Goal: Ask a question: Seek information or help from site administrators or community

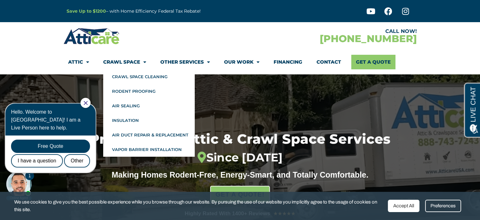
click at [126, 63] on link "Crawl Space" at bounding box center [124, 62] width 43 height 15
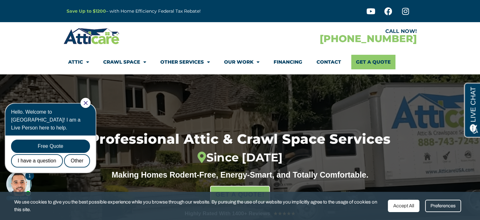
click at [130, 62] on link "Crawl Space" at bounding box center [124, 62] width 43 height 15
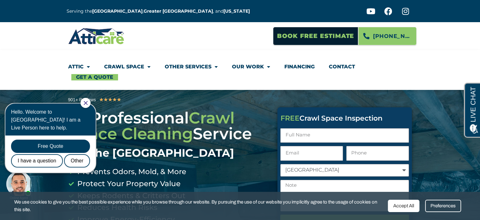
click at [235, 108] on span "Crawl Space Cleaning" at bounding box center [151, 125] width 166 height 35
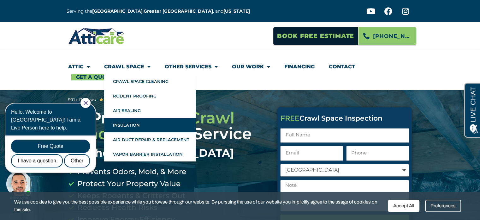
click at [159, 125] on link "Insulation" at bounding box center [150, 125] width 92 height 15
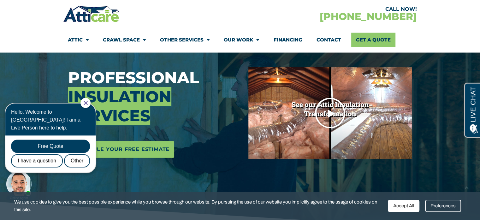
scroll to position [95, 0]
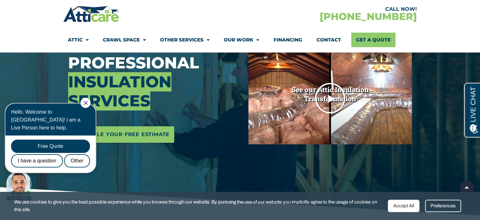
click at [328, 98] on icon "Play Video" at bounding box center [331, 98] width 32 height 32
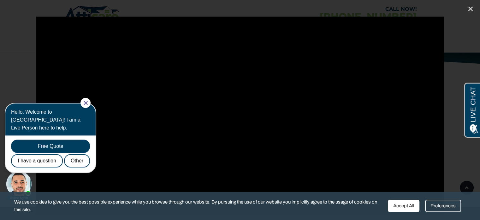
scroll to position [253, 0]
click at [53, 139] on div "Free Quote" at bounding box center [50, 145] width 79 height 13
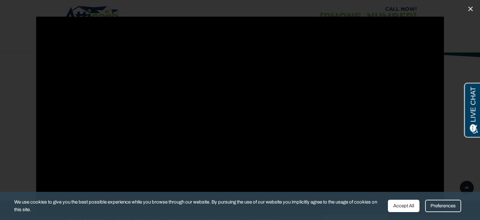
scroll to position [0, 0]
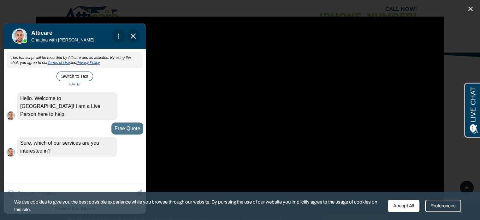
click at [41, 179] on div "This transcript will be recorded by Atticare and its affiliates. By using this …" at bounding box center [75, 115] width 142 height 131
click at [30, 183] on div "😀 😁 😂 😃 😄 😅 😆 😇 😈 😉 😊 😋 😌 😍 😎 😏 😐 😑 😒 😓 😔 😕 😖 😗 😘 😛 😝 😞 😟 😠 😡 😢 😣 😤 😥 😦" at bounding box center [75, 193] width 142 height 20
click at [29, 187] on textarea at bounding box center [75, 193] width 115 height 12
click at [409, 206] on div "Accept All" at bounding box center [404, 205] width 32 height 12
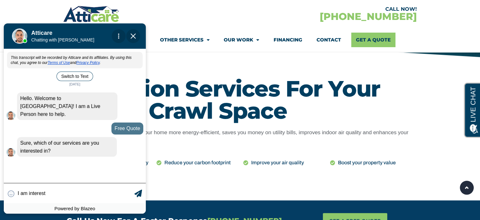
click at [70, 196] on input "I am interest" at bounding box center [75, 193] width 115 height 12
type input "I am interest in insulation of"
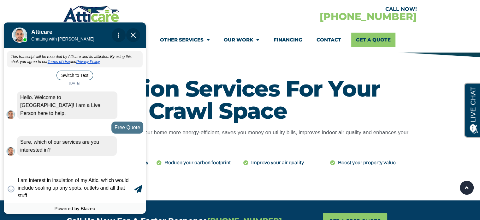
type textarea "I am interest in insulation of my Attic. which would include sealing up any spo…"
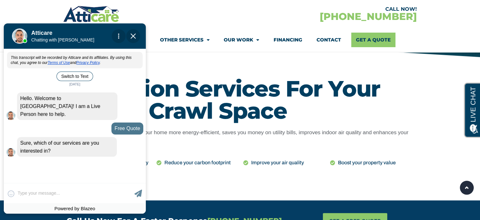
scroll to position [5, 0]
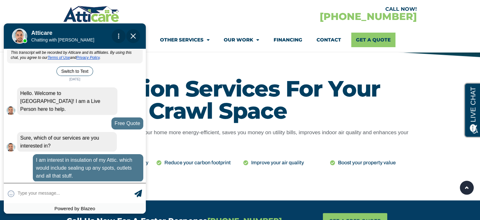
click at [23, 191] on textarea at bounding box center [75, 193] width 115 height 12
type input "I am also interested in a puri"
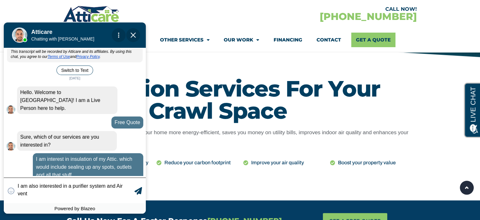
scroll to position [9, 0]
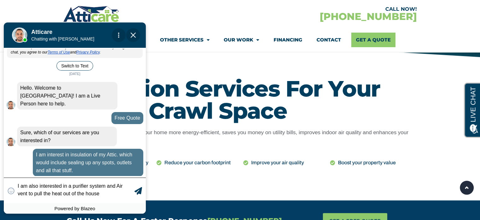
type textarea "I am also interested in a purifier system and Air vent to pull the heat out of …"
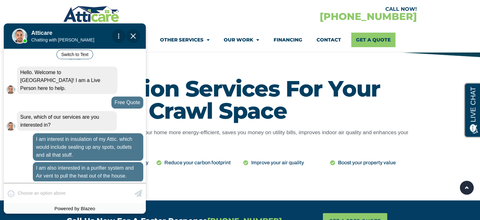
scroll to position [71, 0]
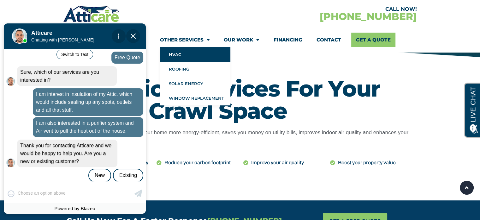
click at [190, 55] on link "HVAC" at bounding box center [195, 54] width 70 height 15
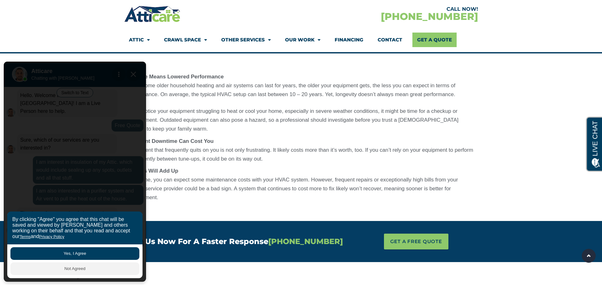
scroll to position [569, 0]
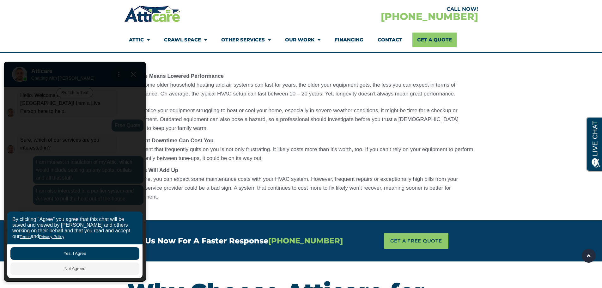
click at [75, 219] on button "Yes, I Agree" at bounding box center [74, 253] width 129 height 13
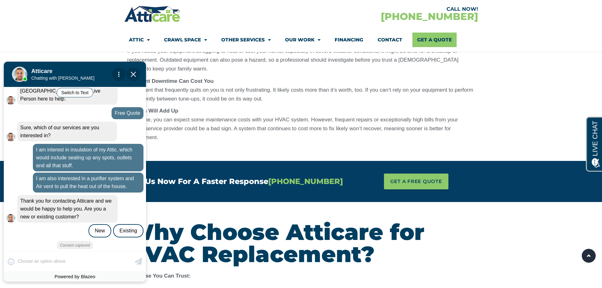
scroll to position [632, 0]
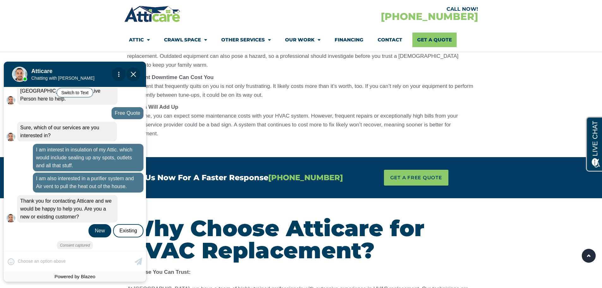
click at [97, 219] on div "New" at bounding box center [99, 230] width 23 height 13
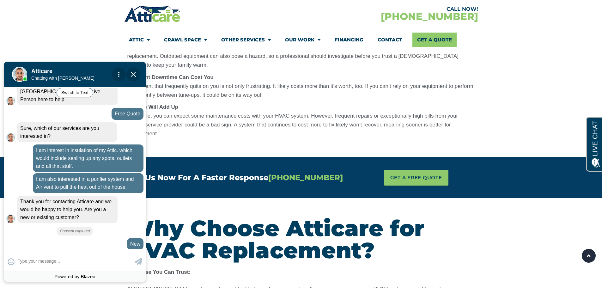
click at [51, 219] on textarea at bounding box center [75, 261] width 115 height 12
type input ","
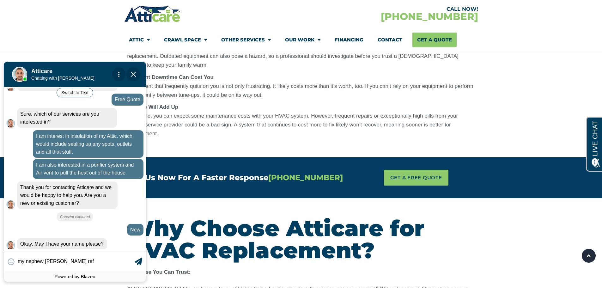
type input "my nephew [PERSON_NAME] refe"
type textarea "my nephew [PERSON_NAME] refered me"
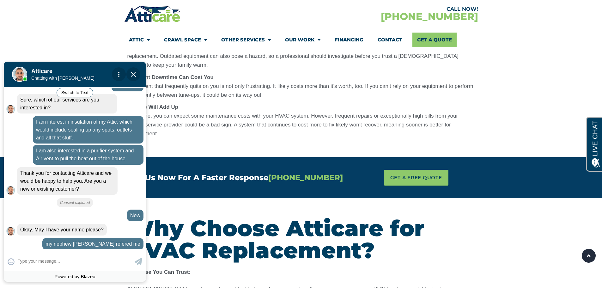
click at [60, 219] on textarea at bounding box center [75, 261] width 115 height 12
type input "[PERSON_NAME]"
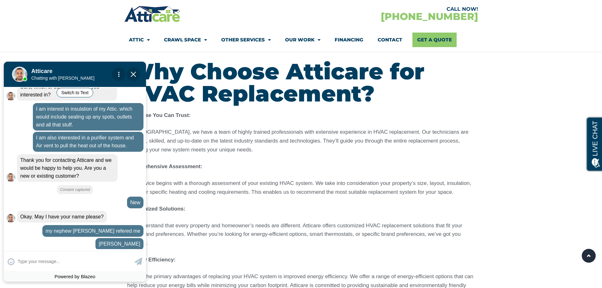
scroll to position [790, 0]
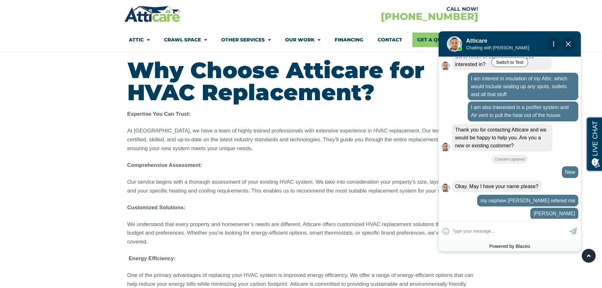
drag, startPoint x: 95, startPoint y: 69, endPoint x: 530, endPoint y: 38, distance: 435.7
click at [480, 38] on div at bounding box center [507, 42] width 88 height 25
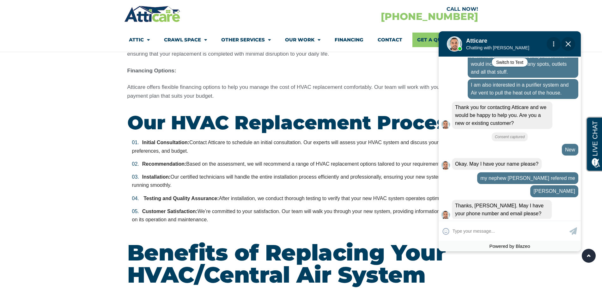
scroll to position [1137, 0]
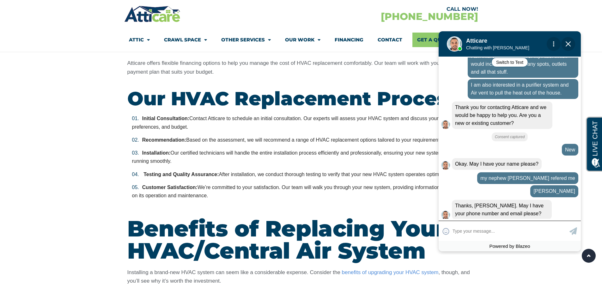
click at [472, 219] on input "text" at bounding box center [509, 231] width 115 height 12
type input "[PHONE_NUMBER], crazycwgirl2@ya"
type textarea "[PHONE_NUMBER], crazycwgirl2@ya"
type input "[PHONE_NUMBER], crazycwgirl2@yah"
type textarea "[PHONE_NUMBER], [EMAIL_ADDRESS][DOMAIN_NAME]"
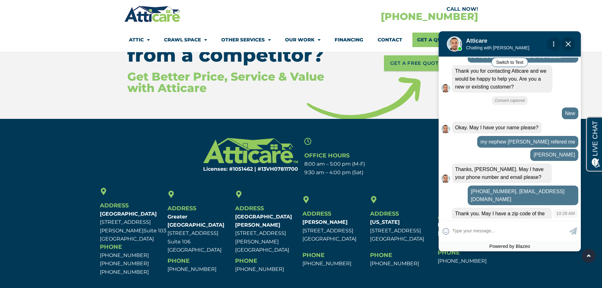
scroll to position [3122, 0]
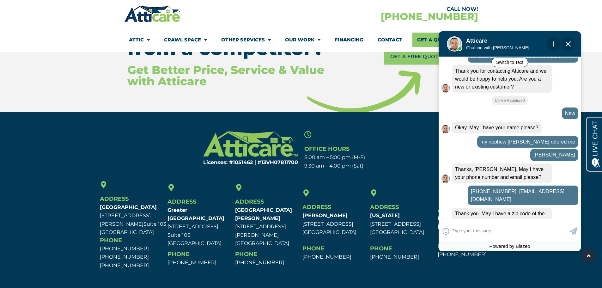
click at [480, 219] on textarea at bounding box center [509, 231] width 115 height 12
type input "93065"
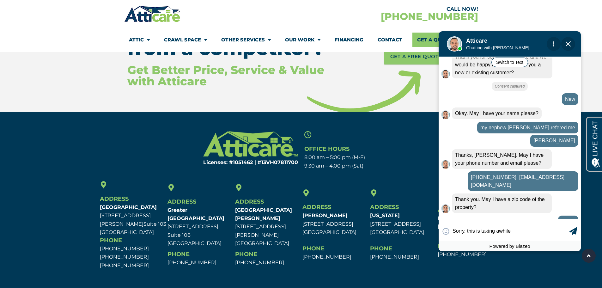
type input "Sorry, this is taking awhile"
type textarea "Sorry, this is taking awhile"
type input "Sorry, this is taking awhile a"
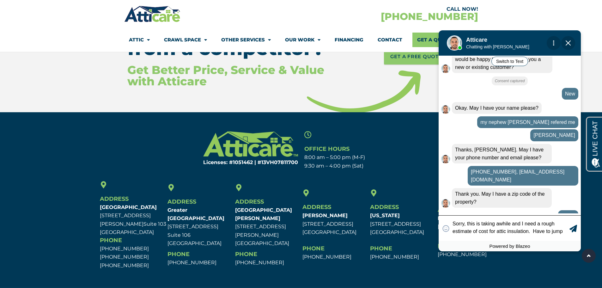
scroll to position [175, 0]
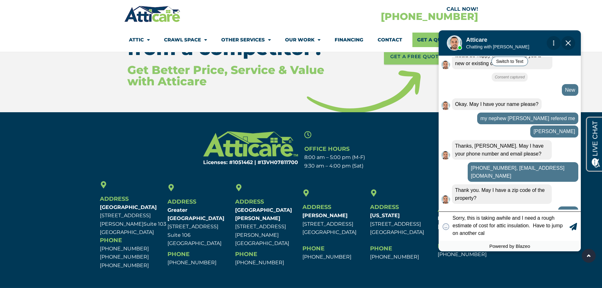
type textarea "Sorry, this is taking awhile and I need a rough estimate of cost for attic insu…"
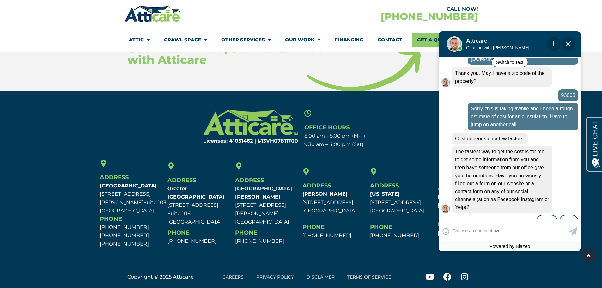
scroll to position [294, 0]
click at [459, 219] on div "😀 😁 😂 😃 😄 😅 😆 😇 😈 😉 😊 😋 😌 😍 😎 😏 😐 😑 😒 😓 😔 😕 😖 😗 😘 😛 😝 😞 😟 😠 😡 😢 😣 😤 😥 😦" at bounding box center [509, 230] width 142 height 20
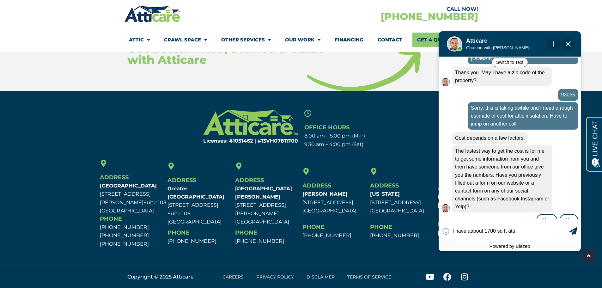
type input "I have aabout 1700 sq ft attic"
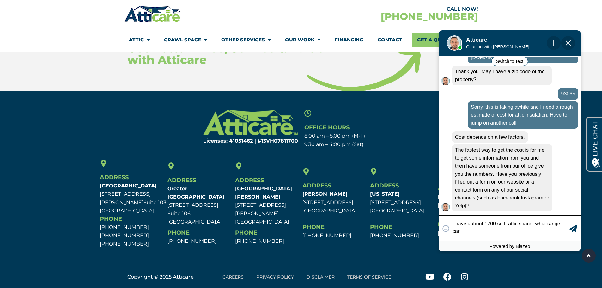
scroll to position [298, 0]
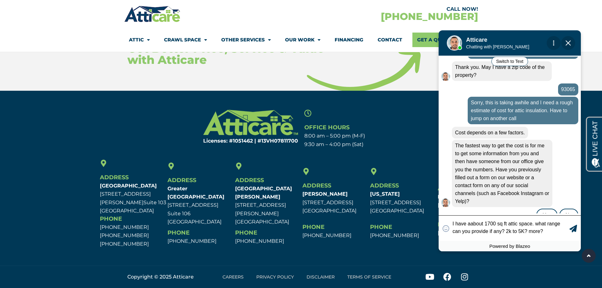
type textarea "I have aabout 1700 sq ft attic space. what range can you provide if any? 2k to …"
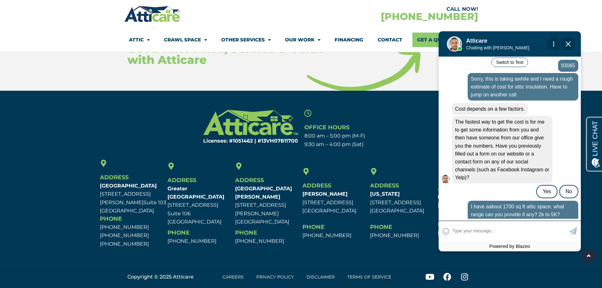
scroll to position [324, 0]
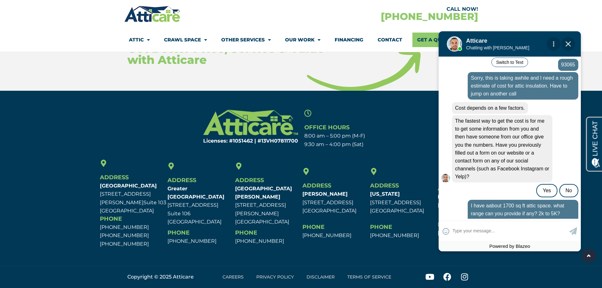
click at [480, 176] on div "The fastest way to get the cost is for me to get some information from you and …" at bounding box center [509, 156] width 137 height 82
click at [480, 173] on div "The fastest way to get the cost is for me to get some information from you and …" at bounding box center [509, 156] width 137 height 82
click at [471, 219] on textarea at bounding box center [509, 231] width 115 height 12
type input "no"
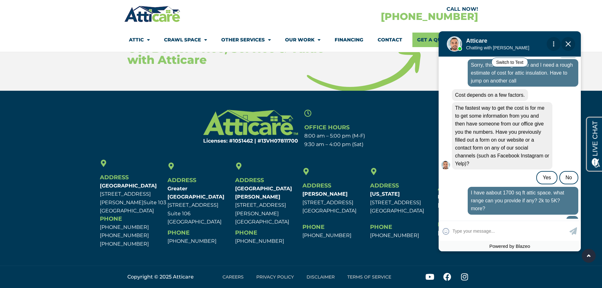
click at [480, 42] on img "Close Chat" at bounding box center [567, 43] width 5 height 5
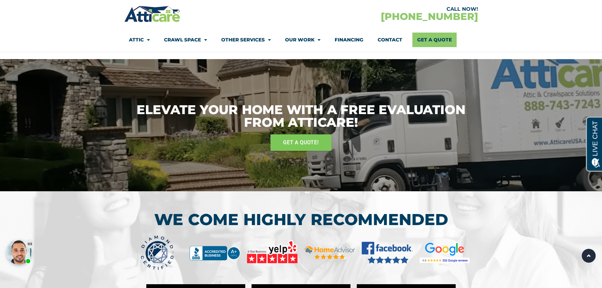
scroll to position [2742, 0]
